Goal: Find contact information: Find contact information

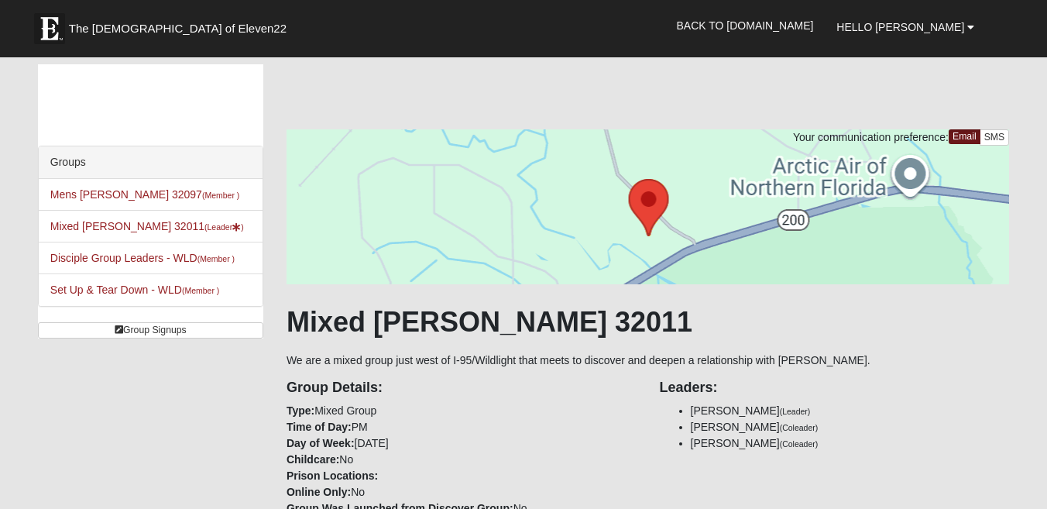
scroll to position [675, 0]
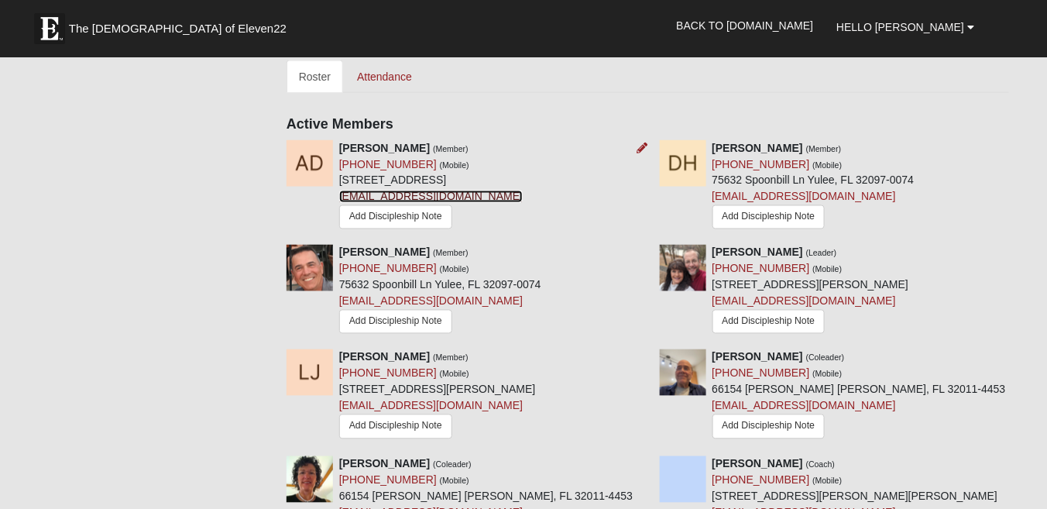
click at [364, 191] on link "[EMAIL_ADDRESS][DOMAIN_NAME]" at bounding box center [431, 197] width 184 height 12
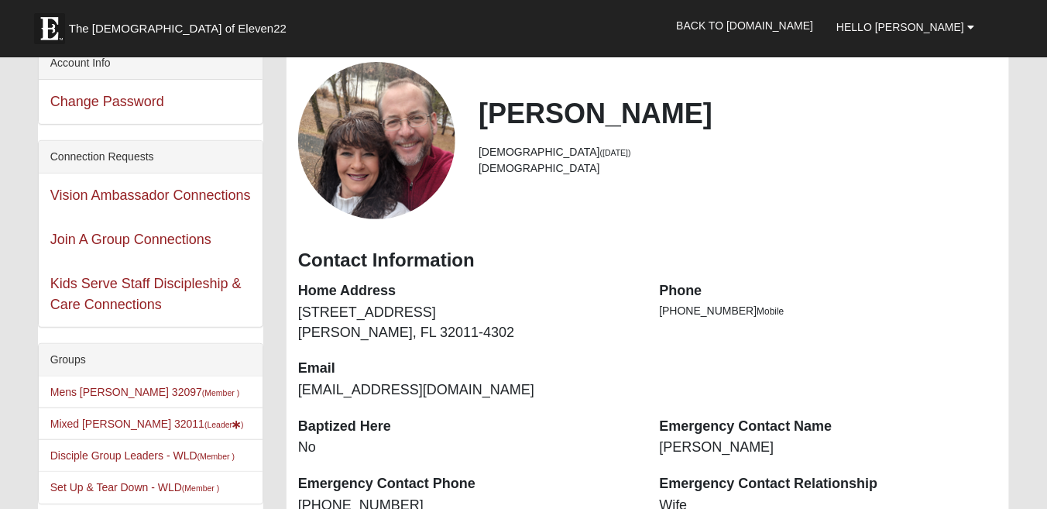
scroll to position [165, 0]
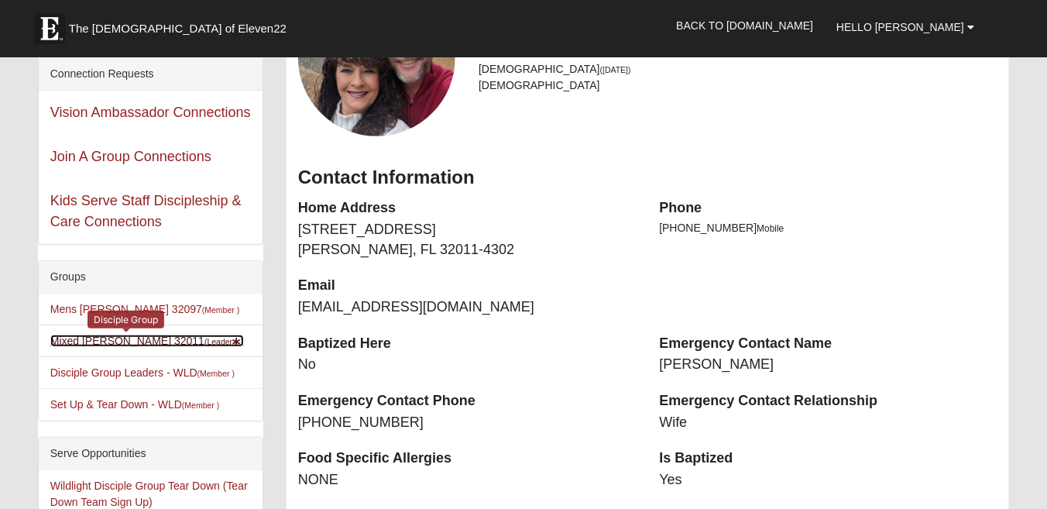
click at [121, 336] on link "Mixed Johnson 32011 (Leader )" at bounding box center [147, 341] width 194 height 12
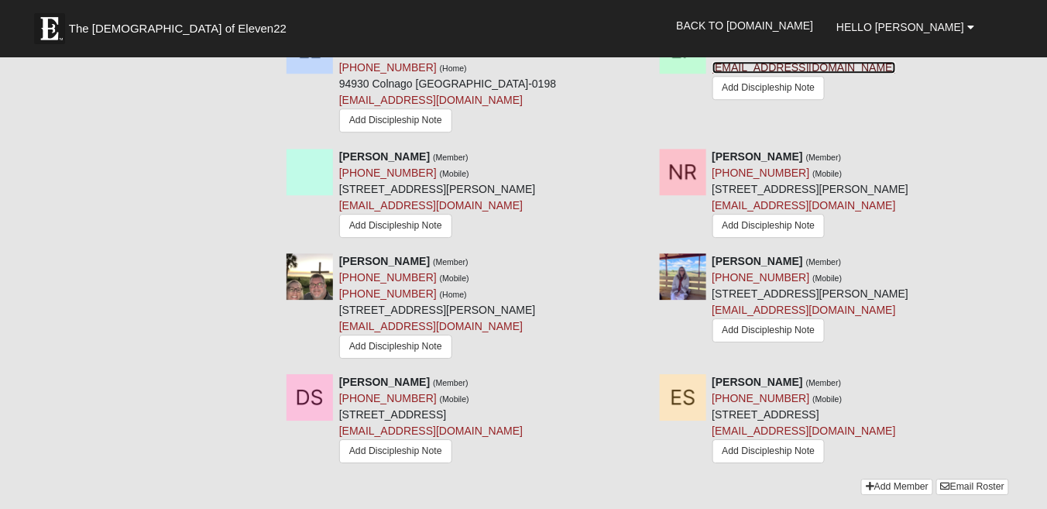
scroll to position [1223, 0]
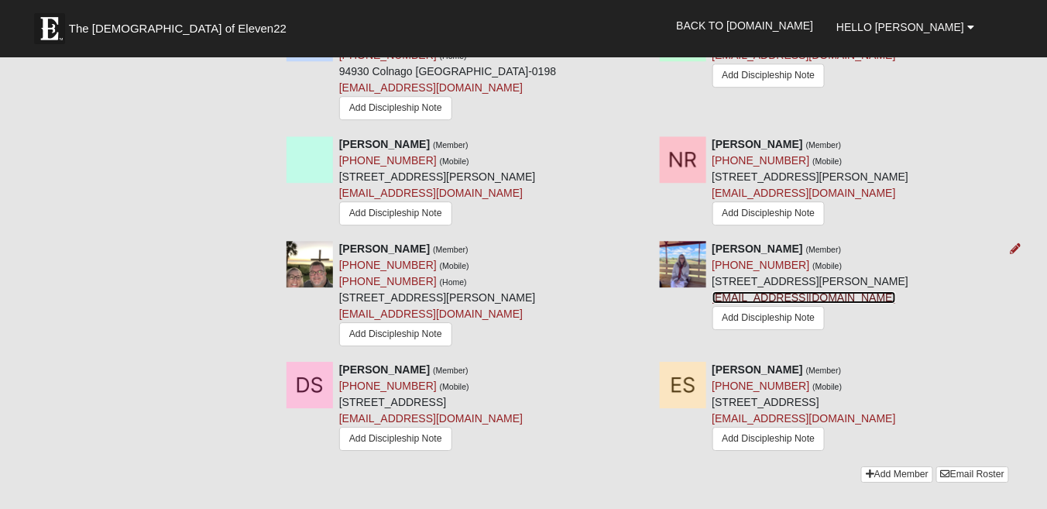
click at [762, 291] on link "[EMAIL_ADDRESS][DOMAIN_NAME]" at bounding box center [805, 297] width 184 height 12
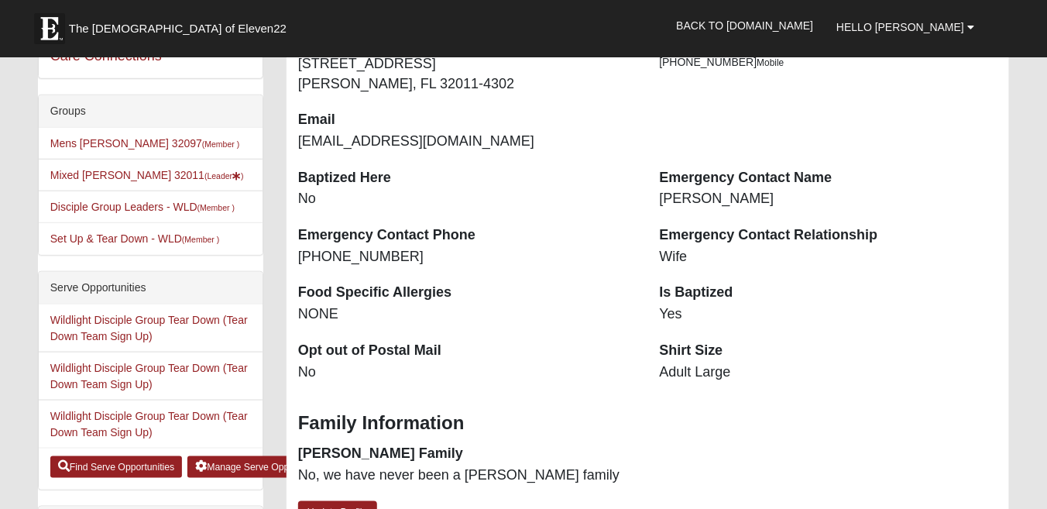
scroll to position [325, 0]
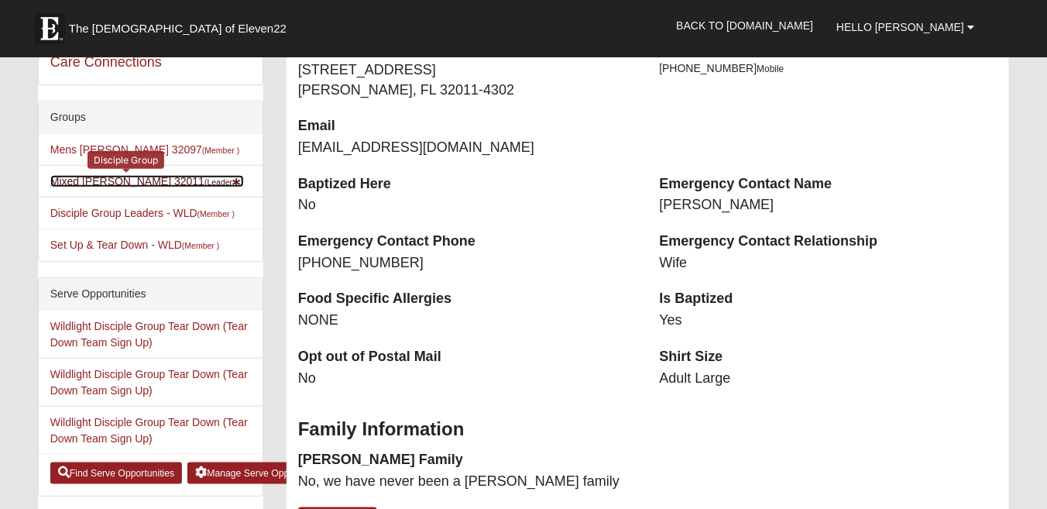
click at [81, 179] on link "Mixed Johnson 32011 (Leader )" at bounding box center [147, 181] width 194 height 12
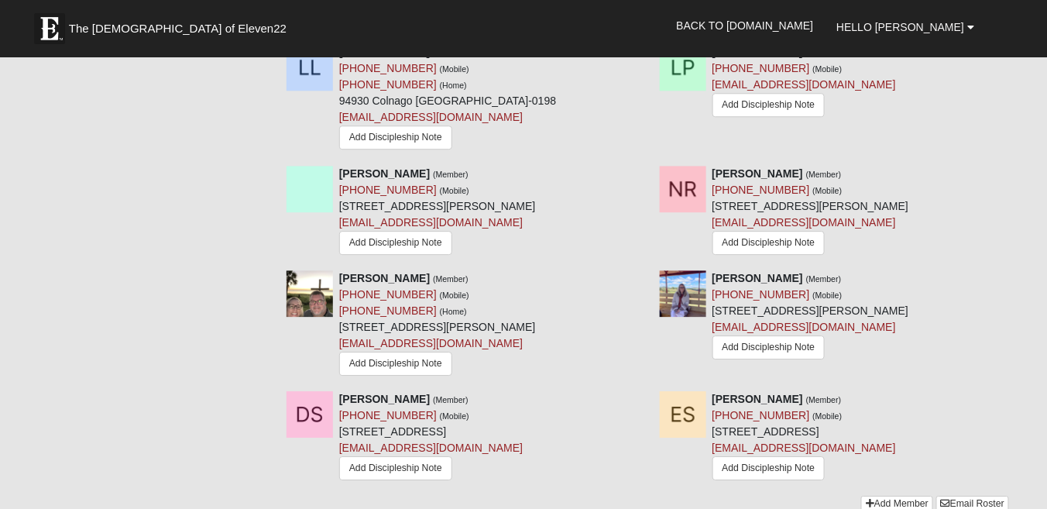
scroll to position [1235, 0]
